Goal: Communication & Community: Answer question/provide support

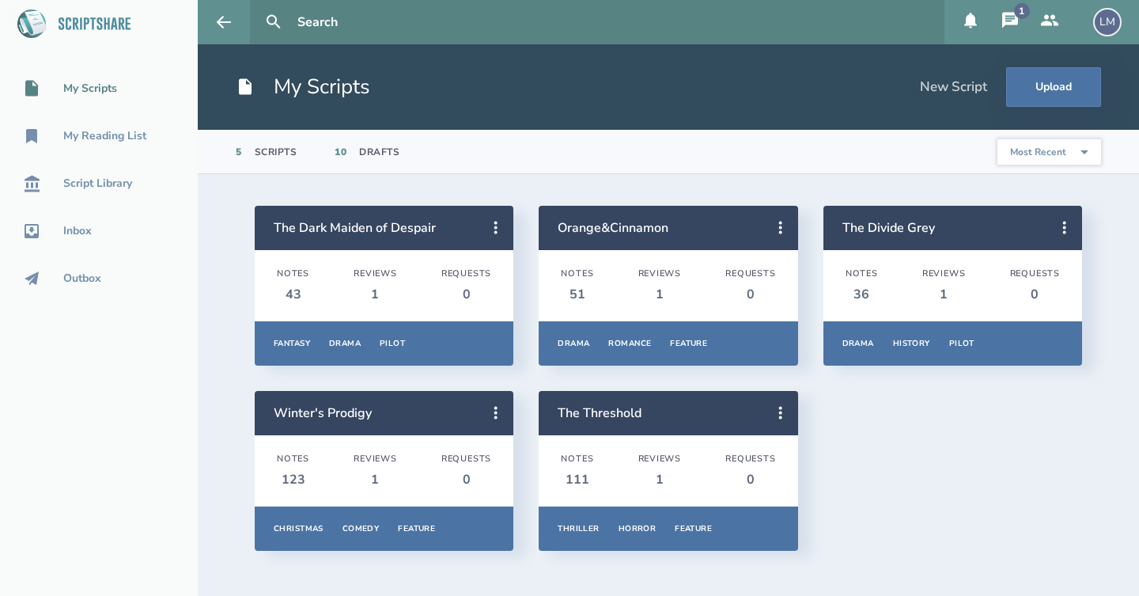
click at [1020, 21] on button "1" at bounding box center [1010, 22] width 40 height 44
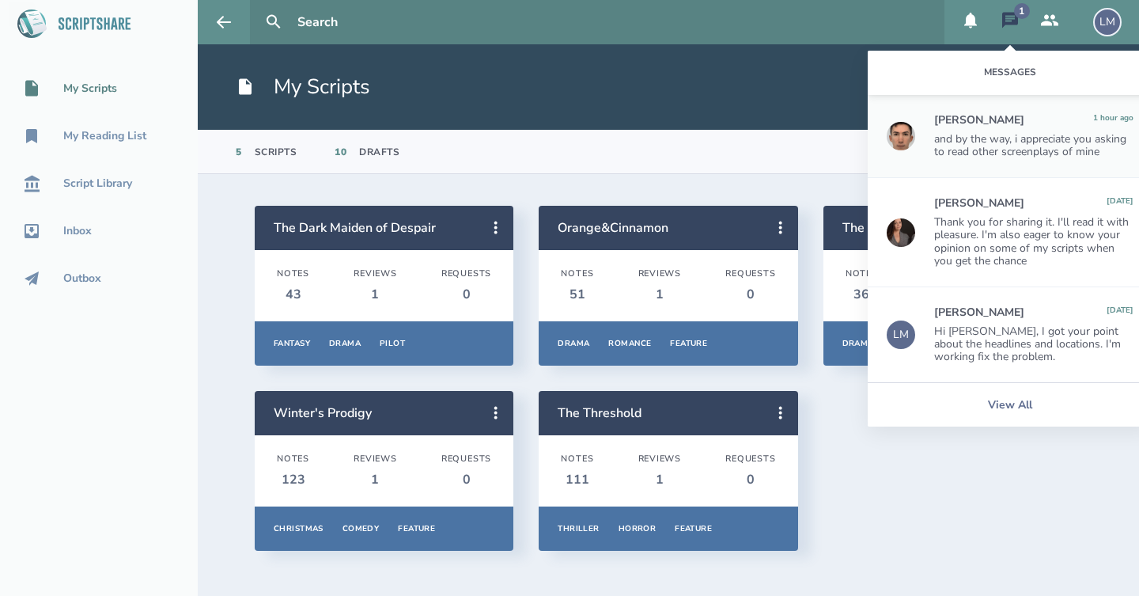
click at [991, 142] on div "and by the way, i appreciate you asking to read other screenplays of mine" at bounding box center [1033, 145] width 199 height 25
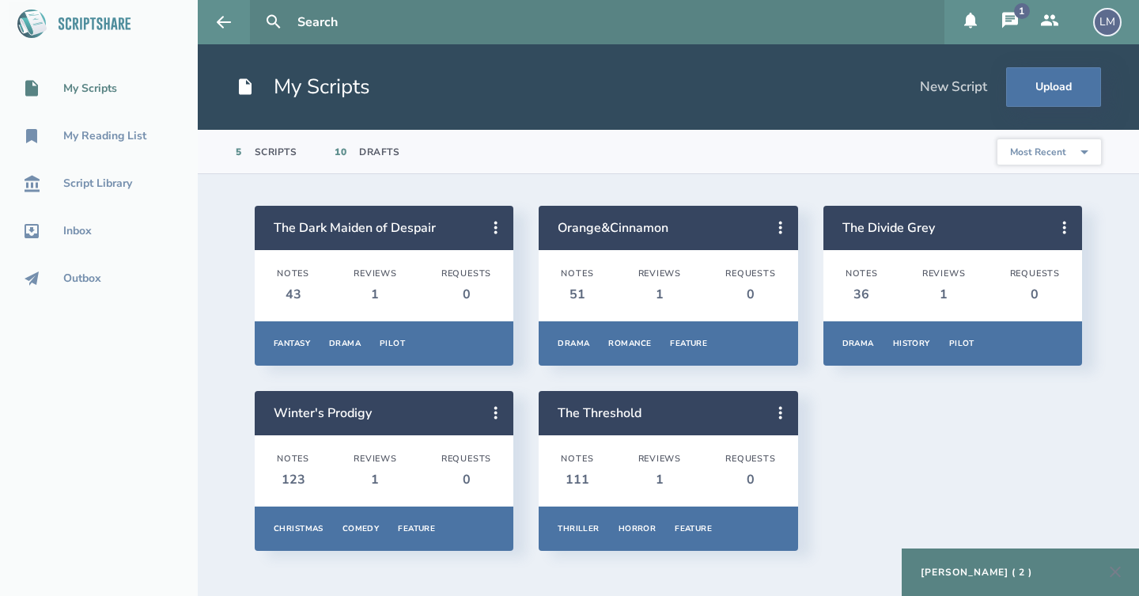
click at [1005, 572] on div "[PERSON_NAME] ( 2 )" at bounding box center [977, 572] width 112 height 13
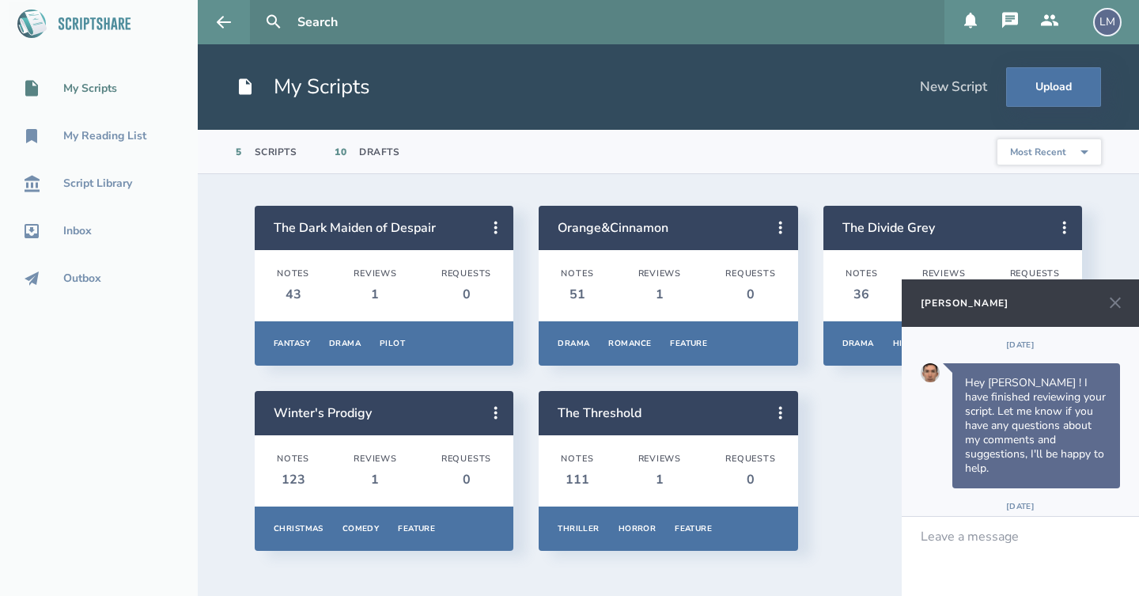
scroll to position [336, 0]
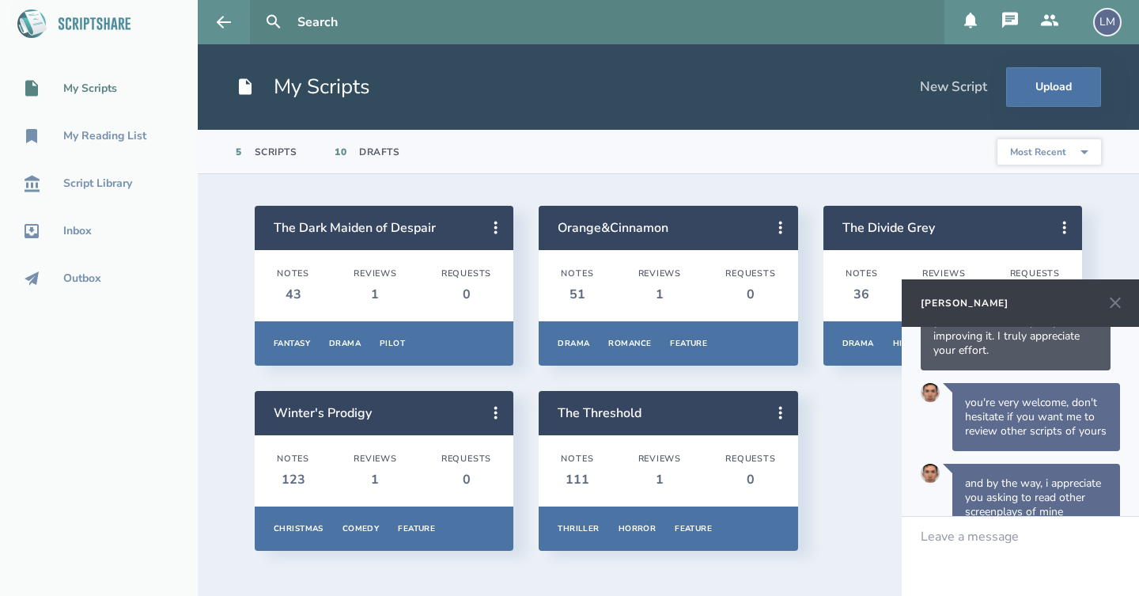
click at [955, 543] on div "Leave a message" at bounding box center [970, 536] width 98 height 14
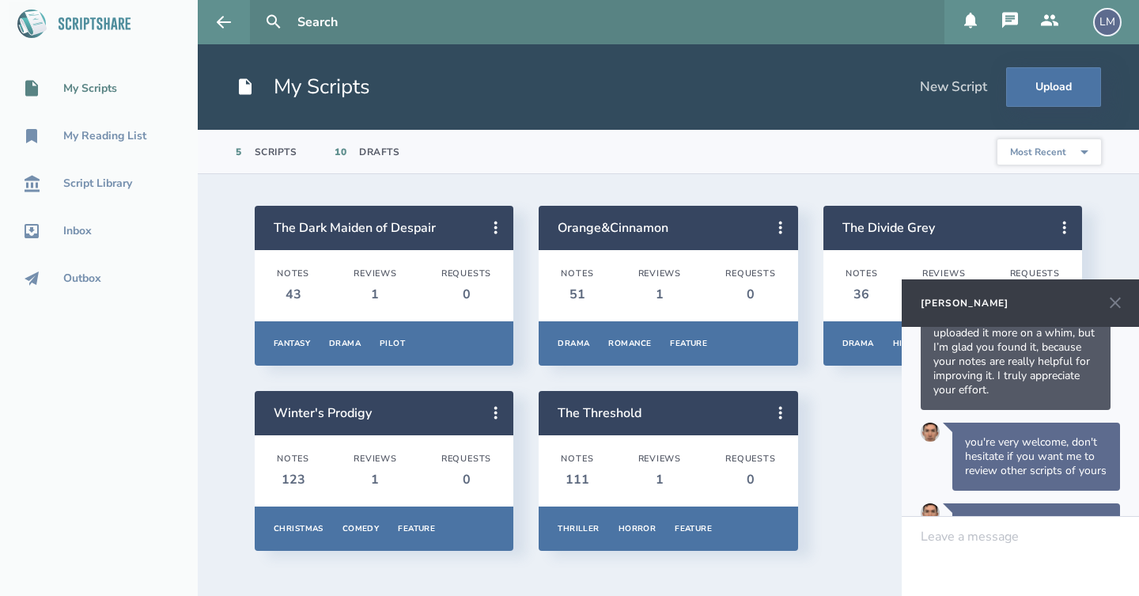
scroll to position [442, 0]
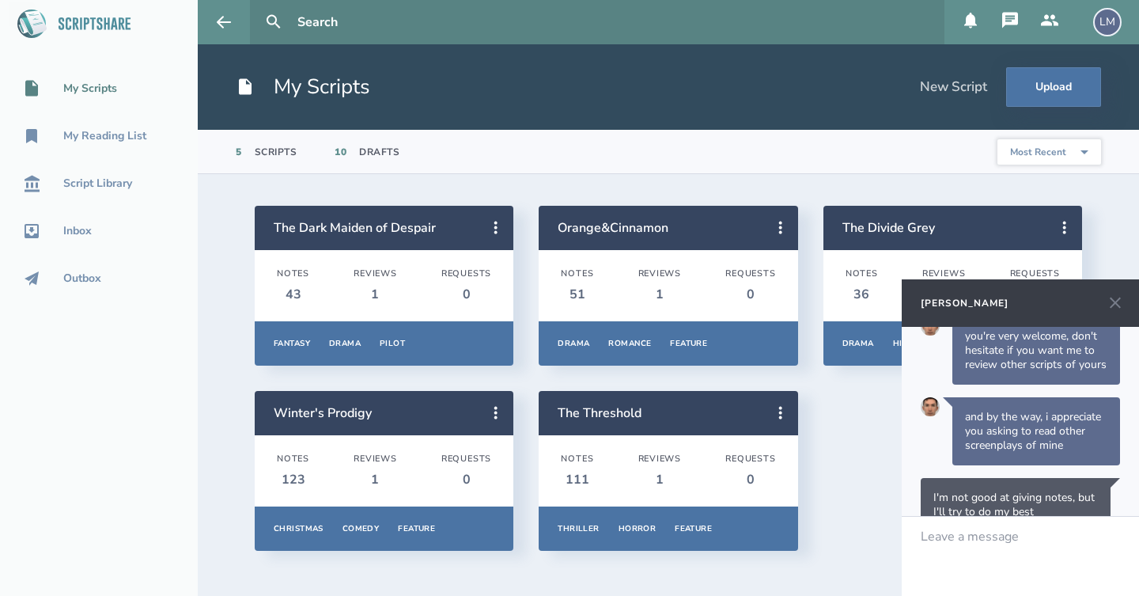
click at [1114, 306] on icon at bounding box center [1115, 302] width 19 height 19
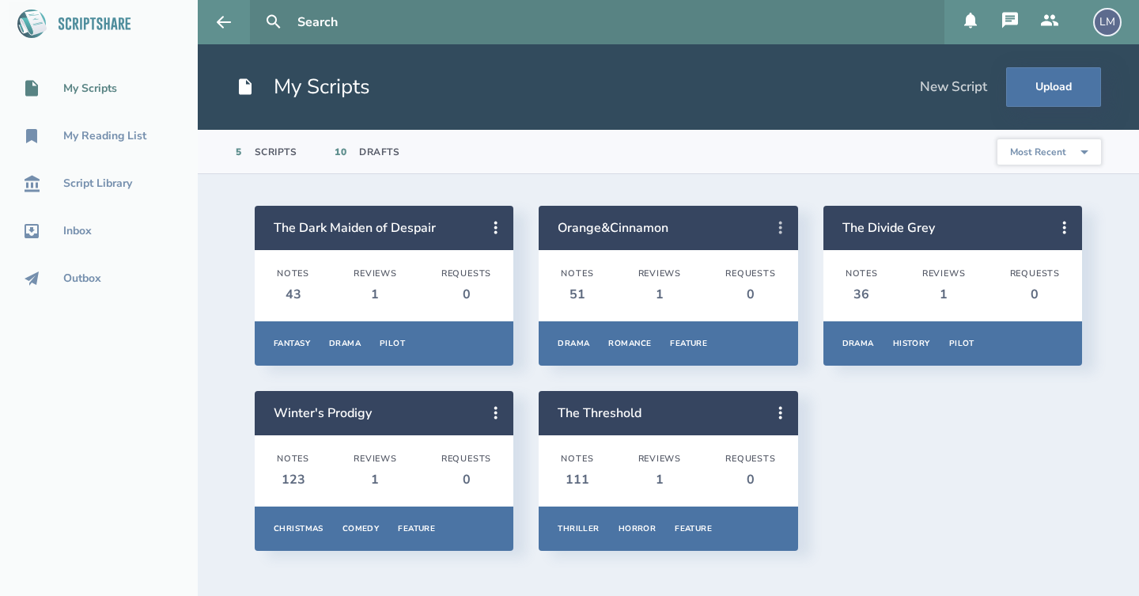
click at [790, 223] on button at bounding box center [780, 227] width 35 height 35
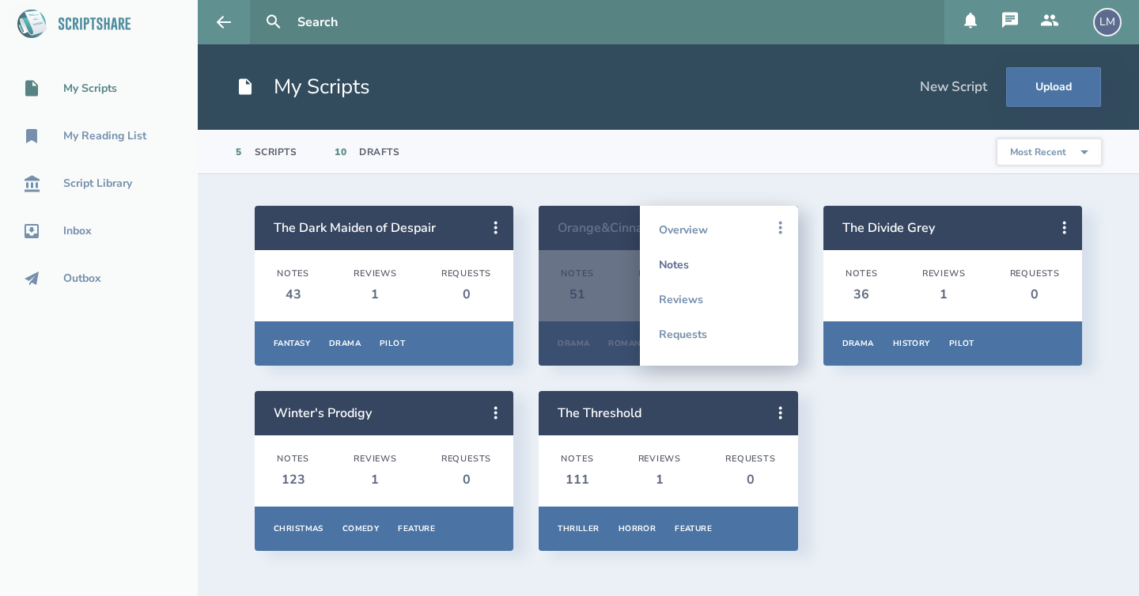
click at [746, 263] on link "Notes" at bounding box center [719, 264] width 120 height 35
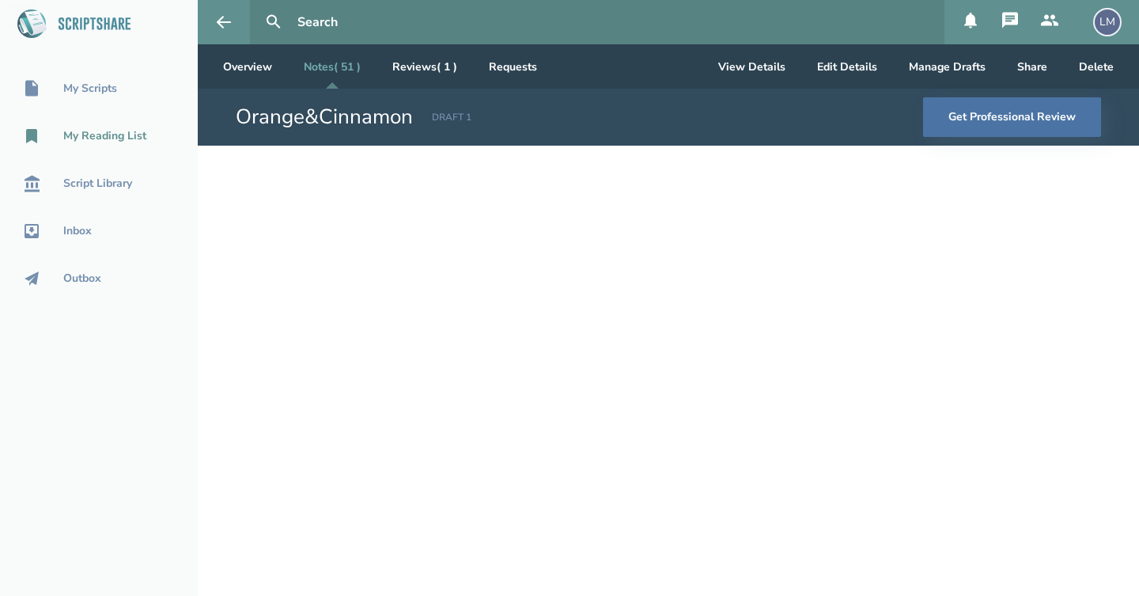
click at [147, 127] on div "My Reading List" at bounding box center [99, 136] width 198 height 19
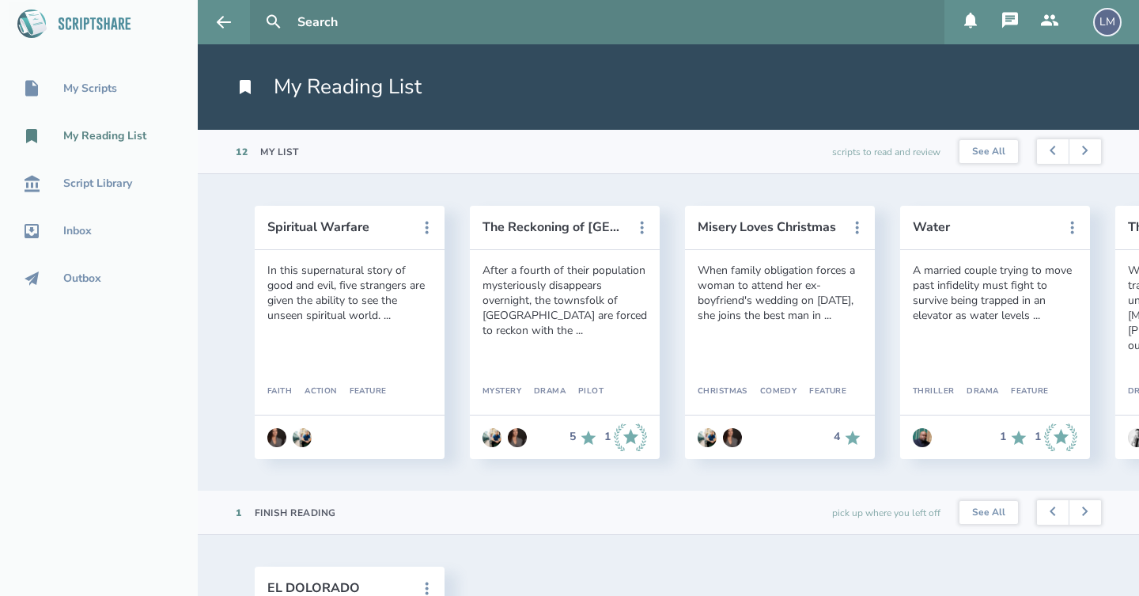
click at [159, 524] on div "My Scripts My Reading List Script Library Inbox Outbox" at bounding box center [99, 298] width 198 height 596
click at [1074, 480] on div "Spiritual Warfare In this supernatural story of good and evil, five strangers a…" at bounding box center [668, 332] width 941 height 316
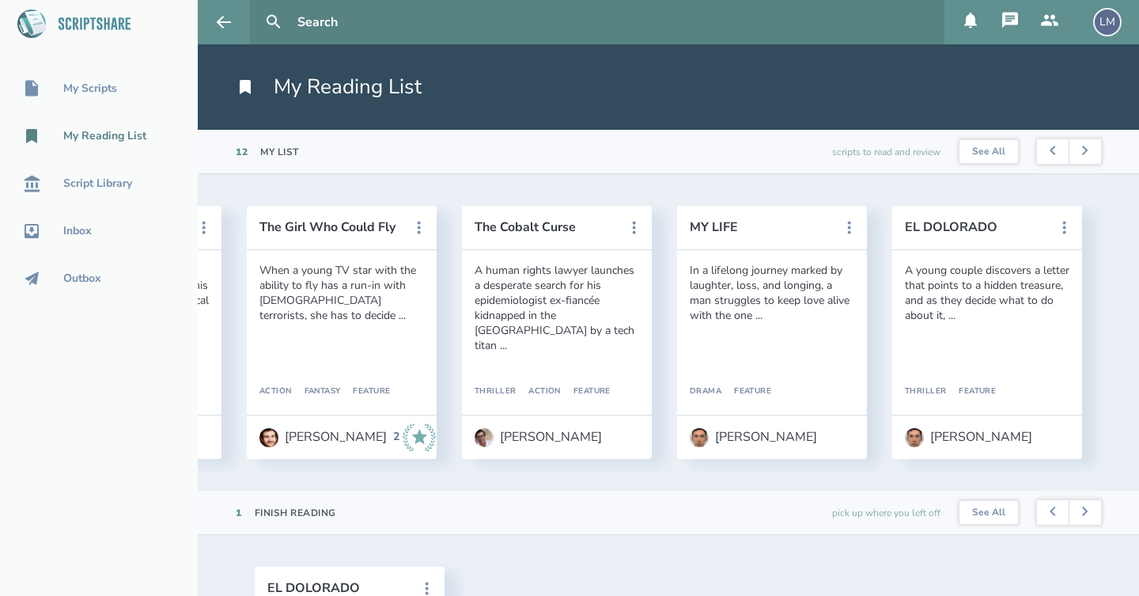
scroll to position [0, 1729]
click at [729, 221] on button "MY LIFE" at bounding box center [761, 227] width 142 height 14
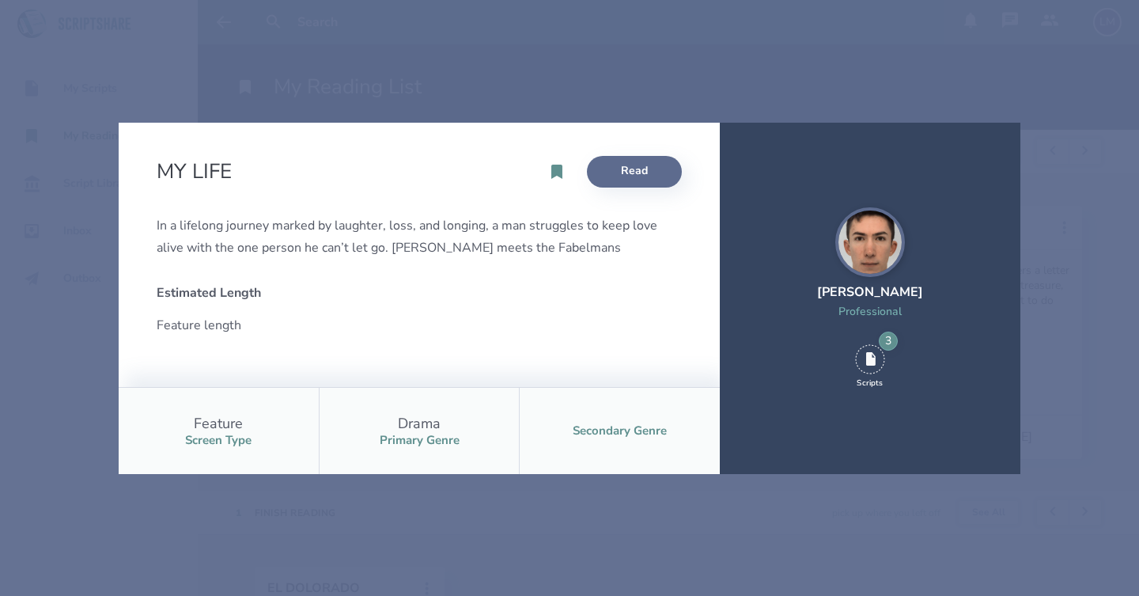
click at [642, 161] on link "Read" at bounding box center [634, 172] width 95 height 32
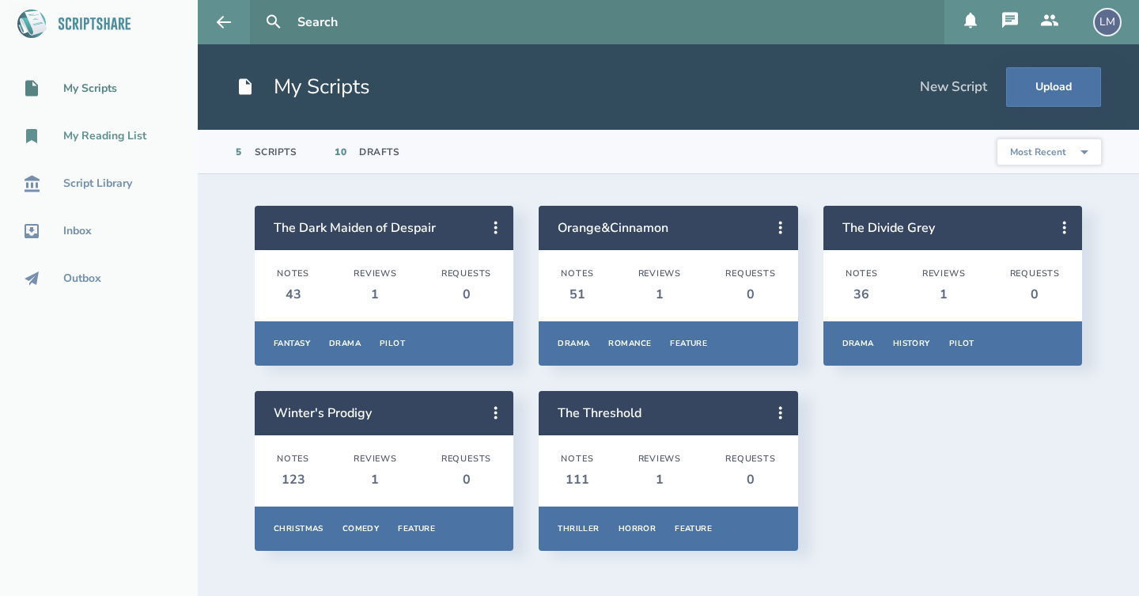
click at [108, 146] on link "My Reading List" at bounding box center [99, 136] width 198 height 35
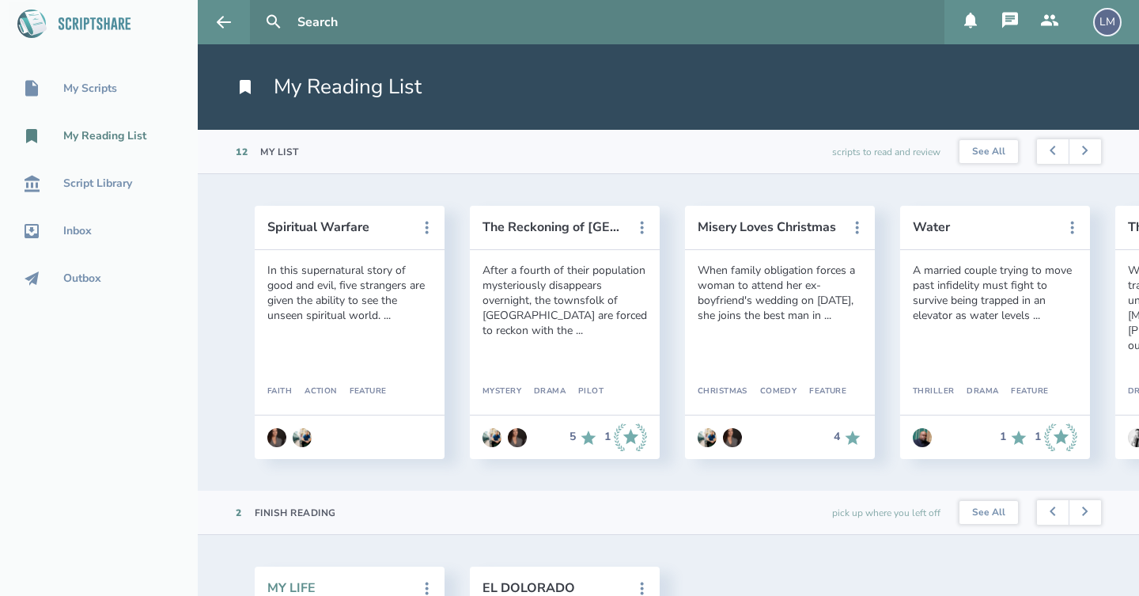
click at [302, 583] on button "MY LIFE" at bounding box center [338, 588] width 142 height 14
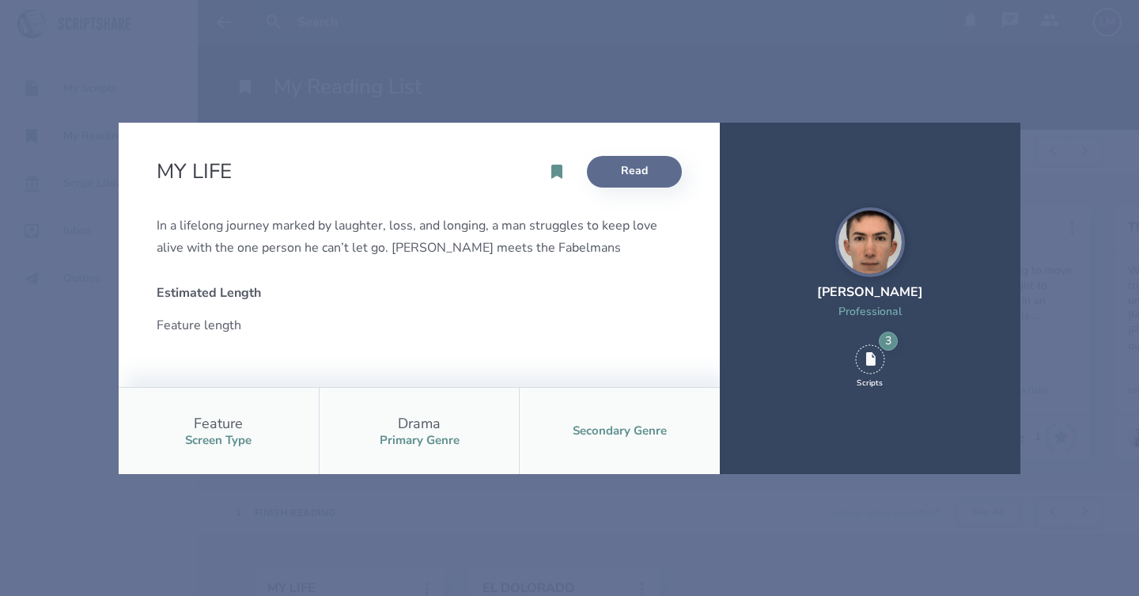
click at [644, 176] on link "Read" at bounding box center [634, 172] width 95 height 32
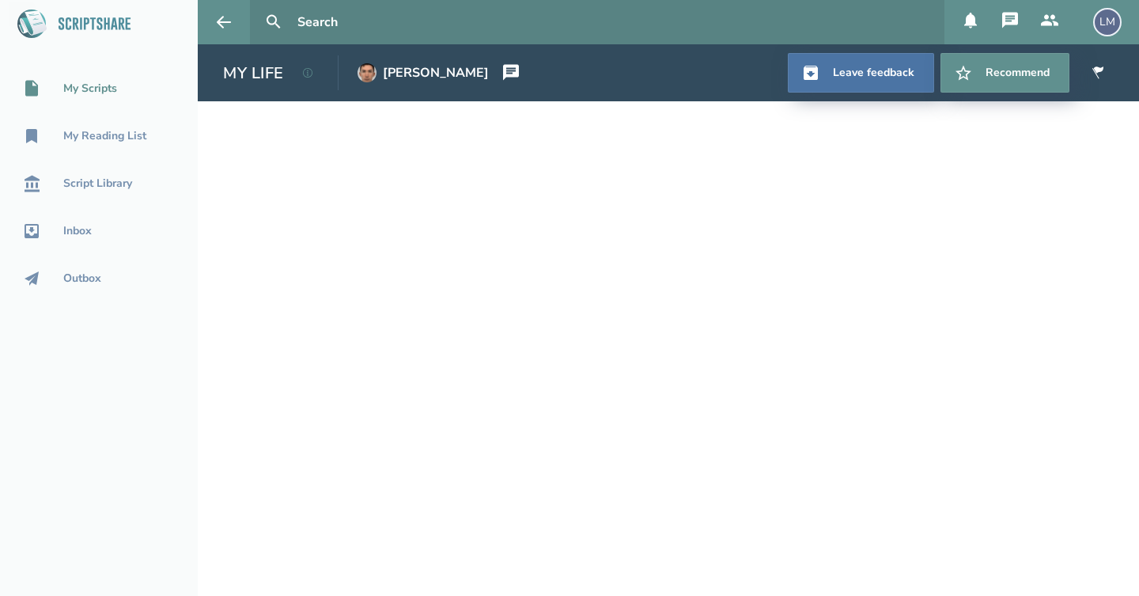
click at [83, 78] on link "My Scripts" at bounding box center [99, 88] width 198 height 35
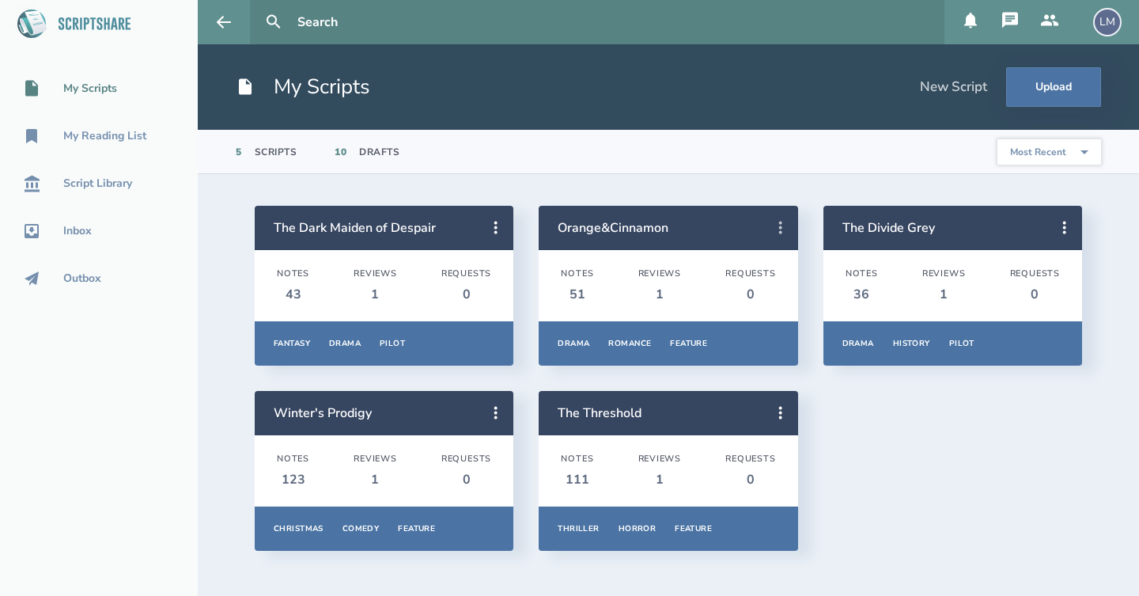
click at [786, 228] on icon at bounding box center [780, 227] width 19 height 19
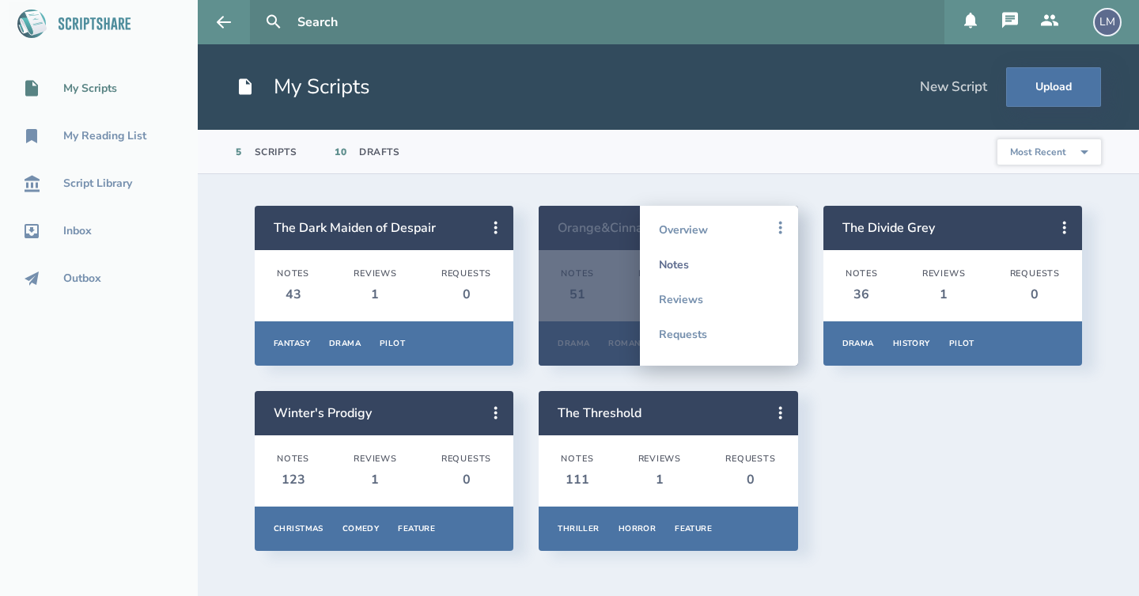
click at [720, 270] on link "Notes" at bounding box center [719, 264] width 120 height 35
